Goal: Use online tool/utility

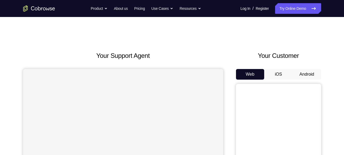
click at [300, 76] on button "Android" at bounding box center [307, 74] width 28 height 11
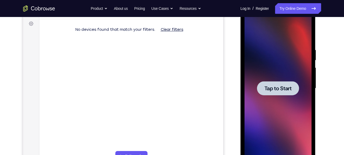
click at [277, 89] on span "Tap to Start" at bounding box center [278, 88] width 27 height 5
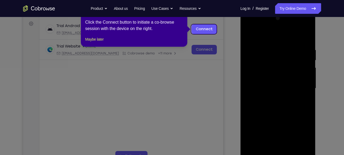
click at [238, 44] on icon at bounding box center [174, 77] width 348 height 155
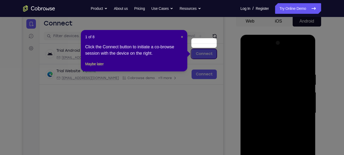
scroll to position [64, 0]
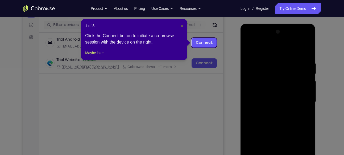
click at [183, 26] on span "×" at bounding box center [182, 26] width 2 height 4
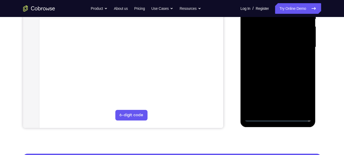
scroll to position [120, 0]
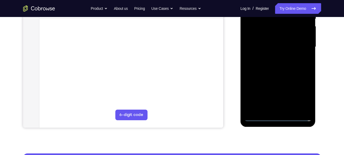
click at [278, 116] on div at bounding box center [278, 47] width 67 height 149
click at [279, 117] on div at bounding box center [278, 47] width 67 height 149
click at [304, 93] on div at bounding box center [278, 47] width 67 height 149
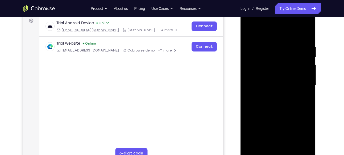
scroll to position [80, 0]
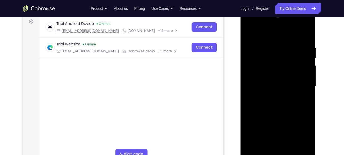
click at [274, 36] on div at bounding box center [278, 86] width 67 height 149
click at [273, 55] on div at bounding box center [278, 86] width 67 height 149
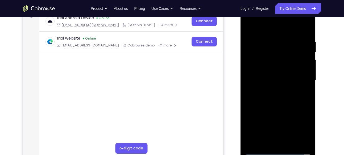
scroll to position [86, 0]
click at [277, 112] on div at bounding box center [278, 80] width 67 height 149
click at [279, 90] on div at bounding box center [278, 80] width 67 height 149
drag, startPoint x: 280, startPoint y: 114, endPoint x: 281, endPoint y: 47, distance: 66.8
click at [281, 47] on div at bounding box center [278, 80] width 67 height 149
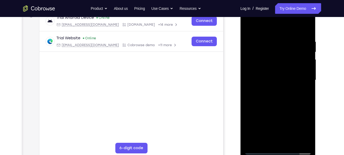
drag, startPoint x: 282, startPoint y: 107, endPoint x: 283, endPoint y: 35, distance: 72.7
click at [283, 35] on div at bounding box center [278, 80] width 67 height 149
drag, startPoint x: 283, startPoint y: 116, endPoint x: 286, endPoint y: 52, distance: 63.4
click at [286, 52] on div at bounding box center [278, 80] width 67 height 149
drag, startPoint x: 282, startPoint y: 78, endPoint x: 279, endPoint y: 55, distance: 23.6
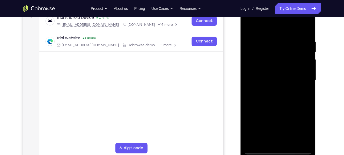
click at [279, 55] on div at bounding box center [278, 80] width 67 height 149
drag, startPoint x: 294, startPoint y: 106, endPoint x: 290, endPoint y: 71, distance: 35.6
click at [290, 71] on div at bounding box center [278, 80] width 67 height 149
drag, startPoint x: 281, startPoint y: 78, endPoint x: 281, endPoint y: 28, distance: 49.8
click at [281, 28] on div at bounding box center [278, 80] width 67 height 149
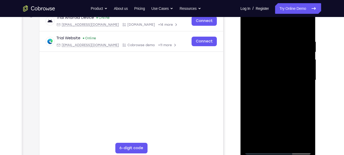
drag, startPoint x: 278, startPoint y: 69, endPoint x: 282, endPoint y: 23, distance: 46.2
click at [282, 23] on div at bounding box center [278, 80] width 67 height 149
drag, startPoint x: 283, startPoint y: 83, endPoint x: 291, endPoint y: 28, distance: 55.1
click at [291, 28] on div at bounding box center [278, 80] width 67 height 149
drag, startPoint x: 281, startPoint y: 110, endPoint x: 287, endPoint y: 42, distance: 68.7
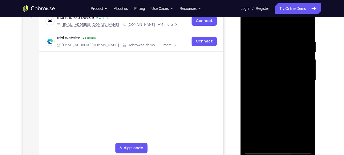
click at [287, 42] on div at bounding box center [278, 80] width 67 height 149
drag, startPoint x: 277, startPoint y: 80, endPoint x: 279, endPoint y: 21, distance: 58.6
click at [279, 21] on div at bounding box center [278, 80] width 67 height 149
drag, startPoint x: 282, startPoint y: 89, endPoint x: 283, endPoint y: 70, distance: 18.5
click at [283, 70] on div at bounding box center [278, 80] width 67 height 149
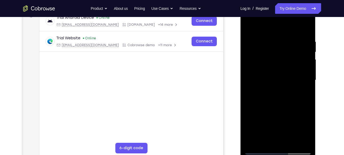
drag, startPoint x: 281, startPoint y: 91, endPoint x: 288, endPoint y: 40, distance: 51.4
click at [288, 40] on div at bounding box center [278, 80] width 67 height 149
drag, startPoint x: 282, startPoint y: 98, endPoint x: 291, endPoint y: 35, distance: 64.0
click at [291, 35] on div at bounding box center [278, 80] width 67 height 149
drag, startPoint x: 286, startPoint y: 115, endPoint x: 290, endPoint y: 40, distance: 74.9
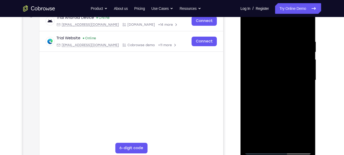
click at [290, 40] on div at bounding box center [278, 80] width 67 height 149
drag, startPoint x: 279, startPoint y: 89, endPoint x: 282, endPoint y: 63, distance: 25.7
click at [282, 63] on div at bounding box center [278, 80] width 67 height 149
drag, startPoint x: 282, startPoint y: 63, endPoint x: 285, endPoint y: 22, distance: 41.1
click at [285, 22] on div at bounding box center [278, 80] width 67 height 149
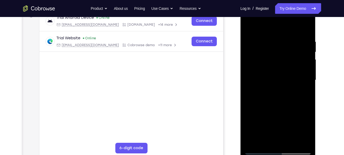
drag, startPoint x: 284, startPoint y: 95, endPoint x: 293, endPoint y: 19, distance: 76.1
click at [293, 19] on div at bounding box center [278, 80] width 67 height 149
drag, startPoint x: 283, startPoint y: 99, endPoint x: 283, endPoint y: 18, distance: 81.2
click at [283, 18] on div at bounding box center [278, 80] width 67 height 149
drag, startPoint x: 253, startPoint y: 83, endPoint x: 257, endPoint y: 145, distance: 62.2
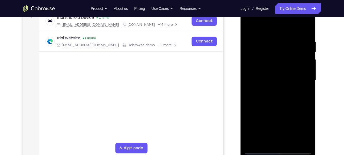
click at [257, 145] on div at bounding box center [278, 80] width 67 height 149
click at [251, 25] on div at bounding box center [278, 80] width 67 height 149
click at [260, 86] on div at bounding box center [278, 80] width 67 height 149
drag, startPoint x: 280, startPoint y: 97, endPoint x: 282, endPoint y: 27, distance: 70.0
click at [282, 27] on div at bounding box center [278, 80] width 67 height 149
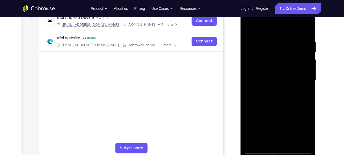
drag, startPoint x: 274, startPoint y: 96, endPoint x: 277, endPoint y: 22, distance: 73.3
click at [277, 22] on div at bounding box center [278, 80] width 67 height 149
drag, startPoint x: 275, startPoint y: 74, endPoint x: 284, endPoint y: 12, distance: 62.9
click at [284, 12] on div at bounding box center [278, 80] width 67 height 149
drag, startPoint x: 263, startPoint y: 68, endPoint x: 267, endPoint y: 18, distance: 50.5
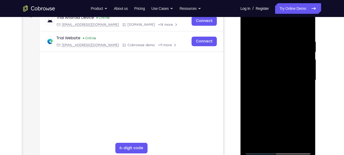
click at [267, 18] on div at bounding box center [278, 80] width 67 height 149
click at [258, 91] on div at bounding box center [278, 80] width 67 height 149
drag, startPoint x: 278, startPoint y: 81, endPoint x: 280, endPoint y: 17, distance: 64.4
click at [280, 17] on div at bounding box center [278, 80] width 67 height 149
click at [252, 143] on div at bounding box center [278, 80] width 67 height 149
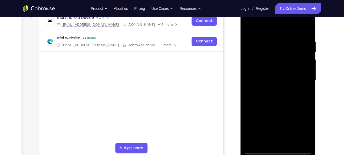
click at [252, 143] on div at bounding box center [278, 80] width 67 height 149
click at [250, 142] on div at bounding box center [278, 80] width 67 height 149
click at [249, 24] on div at bounding box center [278, 80] width 67 height 149
click at [260, 137] on div at bounding box center [278, 80] width 67 height 149
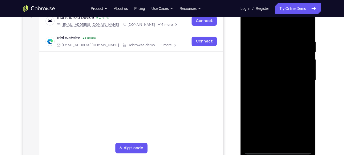
click at [273, 94] on div at bounding box center [278, 80] width 67 height 149
